Goal: Task Accomplishment & Management: Manage account settings

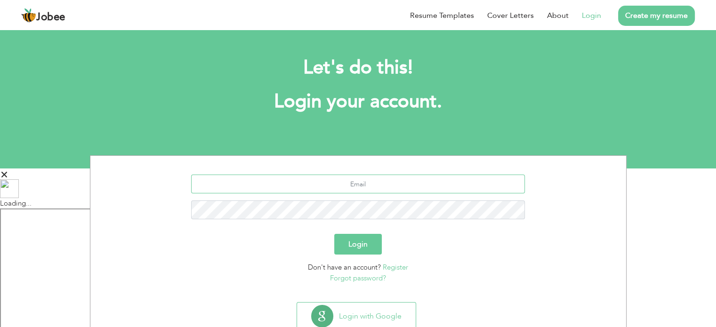
click at [428, 187] on input "text" at bounding box center [358, 184] width 334 height 19
type input "[EMAIL_ADDRESS][DOMAIN_NAME]"
click at [371, 244] on button "Login" at bounding box center [358, 244] width 48 height 21
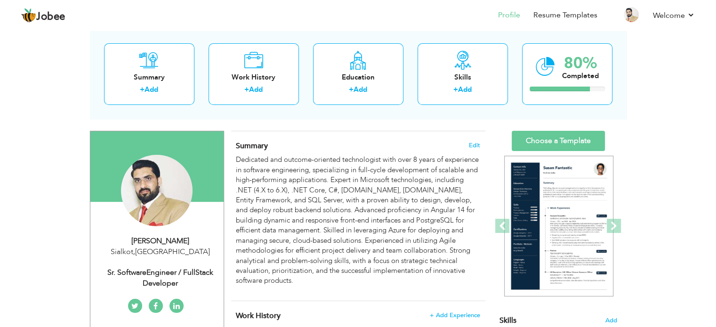
scroll to position [47, 0]
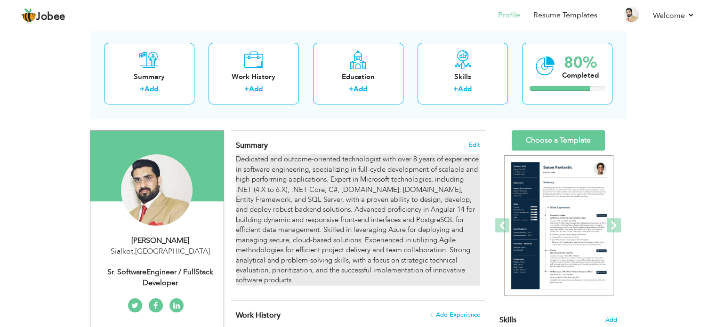
click at [414, 159] on p "Dedicated and outcome-oriented technologist with over 8 years of experience in …" at bounding box center [358, 219] width 244 height 131
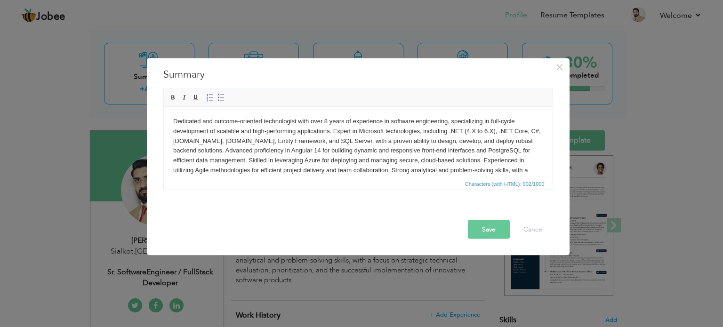
click at [325, 123] on p "Dedicated and outcome-oriented technologist with over 8 years of experience in …" at bounding box center [358, 150] width 370 height 69
click at [478, 225] on button "Save" at bounding box center [489, 229] width 42 height 19
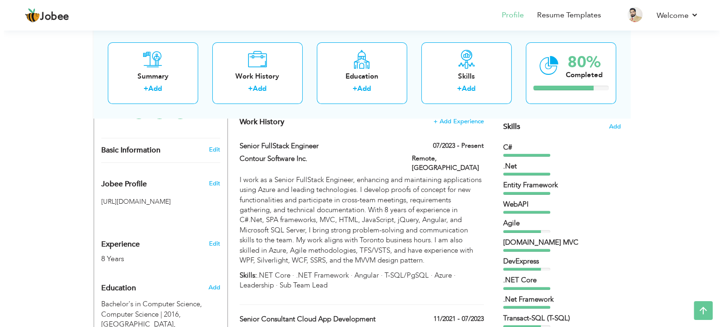
scroll to position [248, 0]
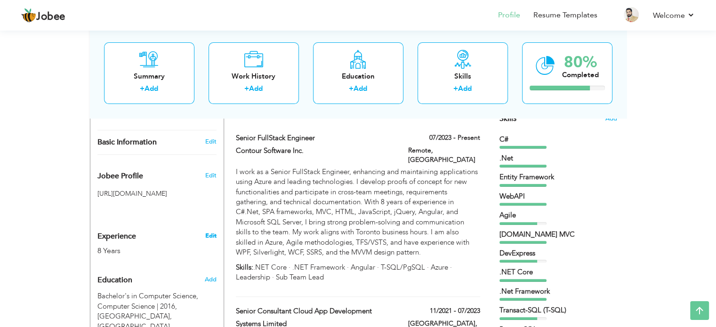
click at [208, 235] on link "Edit" at bounding box center [210, 236] width 11 height 8
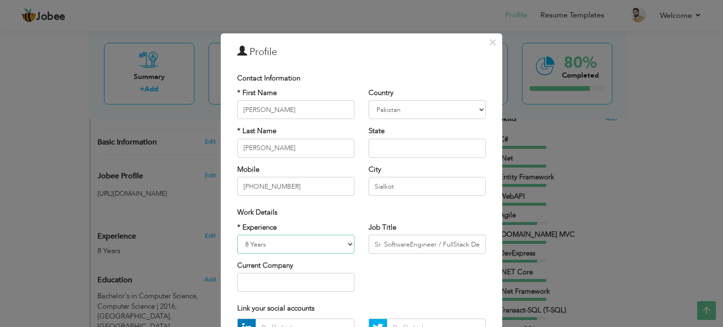
click at [245, 243] on select "Entry Level Less than 1 Year 1 Year 2 Years 3 Years 4 Years 5 Years 6 Years 7 Y…" at bounding box center [295, 244] width 117 height 19
select select "number:11"
click at [237, 235] on select "Entry Level Less than 1 Year 1 Year 2 Years 3 Years 4 Years 5 Years 6 Years 7 Y…" at bounding box center [295, 244] width 117 height 19
click at [242, 243] on select "Entry Level Less than 1 Year 1 Year 2 Years 3 Years 4 Years 5 Years 6 Years 7 Y…" at bounding box center [295, 244] width 117 height 19
click at [415, 275] on div "* Experience Entry Level Less than 1 Year 1 Year 2 Years 3 Years 4 Years 5 Year…" at bounding box center [361, 261] width 263 height 77
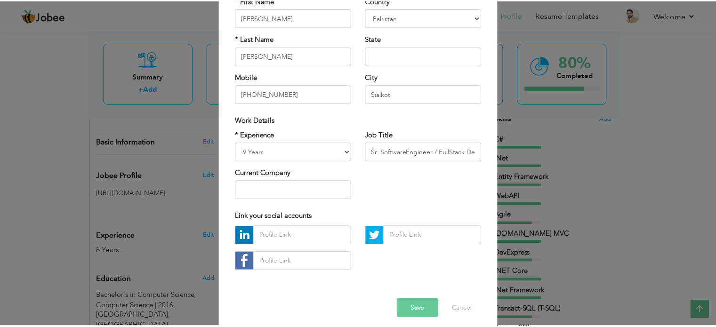
scroll to position [100, 0]
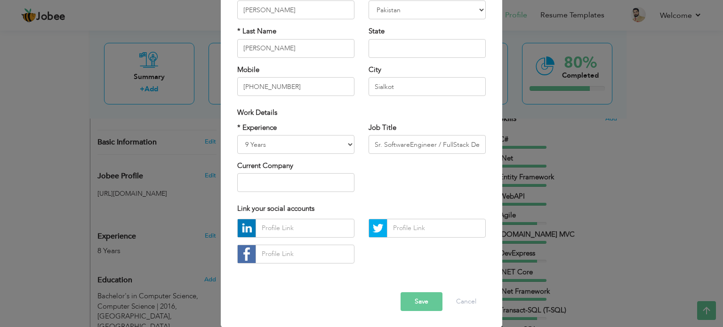
click at [409, 303] on button "Save" at bounding box center [421, 301] width 42 height 19
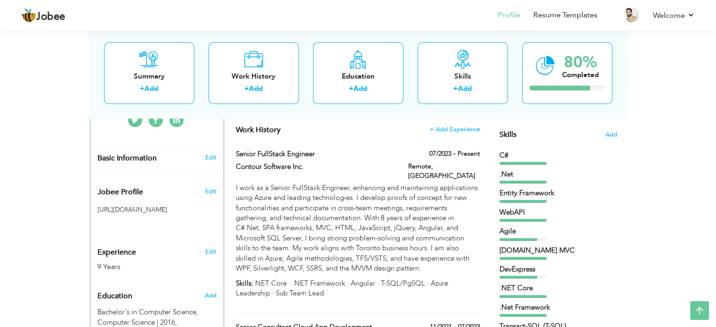
scroll to position [0, 0]
